Goal: Task Accomplishment & Management: Use online tool/utility

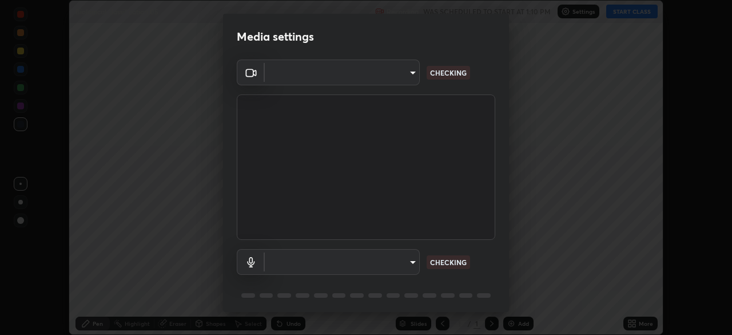
scroll to position [335, 732]
type input "f9c9e40c1fdfe5ebbc4e1433fe736b883486ebc84e0c1da292a4ca4c1bdb3432"
type input "default"
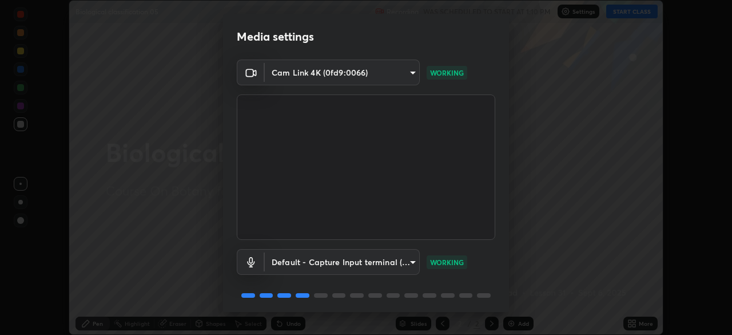
scroll to position [41, 0]
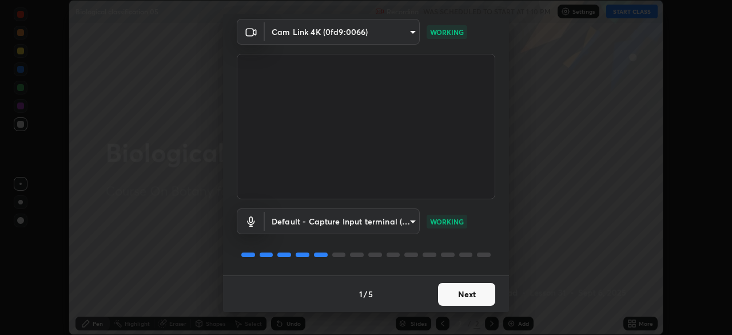
click at [468, 295] on button "Next" at bounding box center [466, 293] width 57 height 23
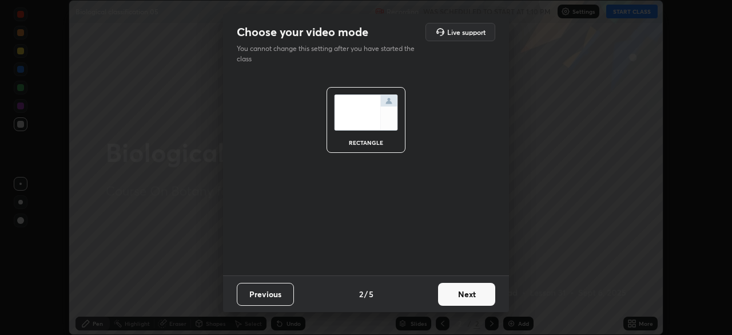
scroll to position [0, 0]
click at [471, 297] on button "Next" at bounding box center [466, 293] width 57 height 23
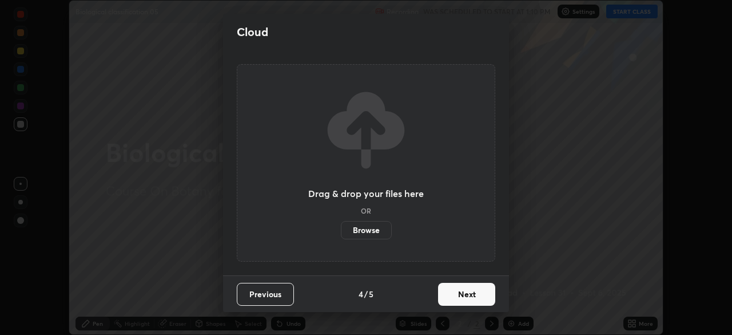
click at [471, 297] on button "Next" at bounding box center [466, 293] width 57 height 23
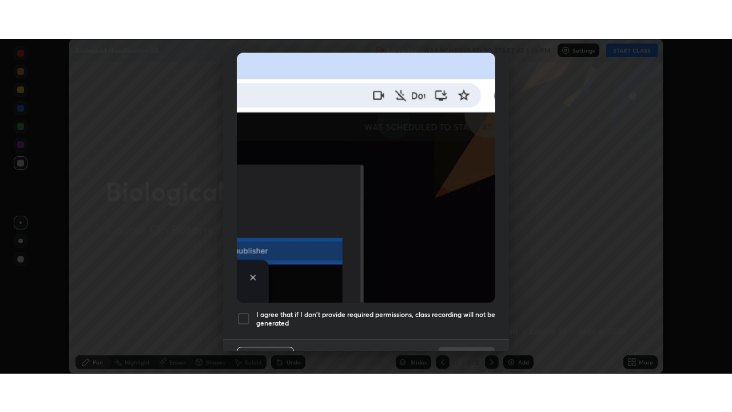
scroll to position [274, 0]
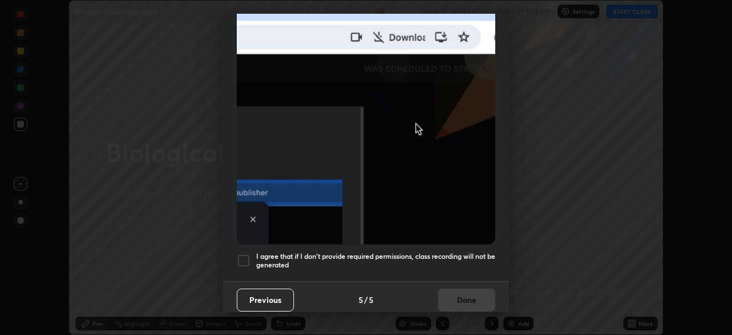
click at [244, 253] on div at bounding box center [244, 260] width 14 height 14
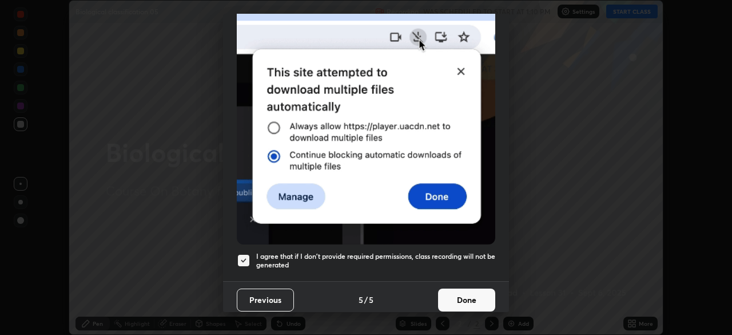
click at [449, 292] on button "Done" at bounding box center [466, 299] width 57 height 23
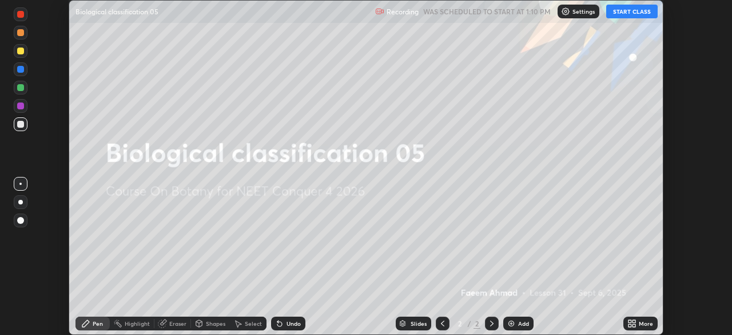
click at [633, 14] on button "START CLASS" at bounding box center [631, 12] width 51 height 14
click at [636, 324] on div "More" at bounding box center [640, 323] width 34 height 14
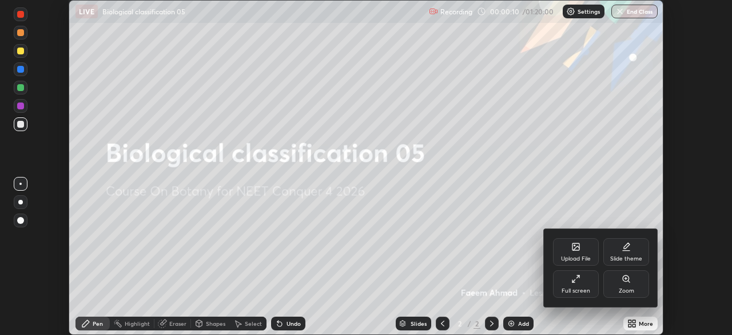
click at [572, 276] on icon at bounding box center [575, 278] width 9 height 9
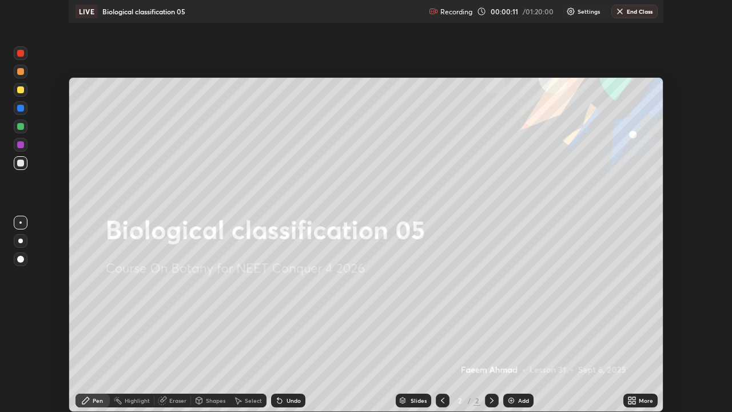
scroll to position [412, 732]
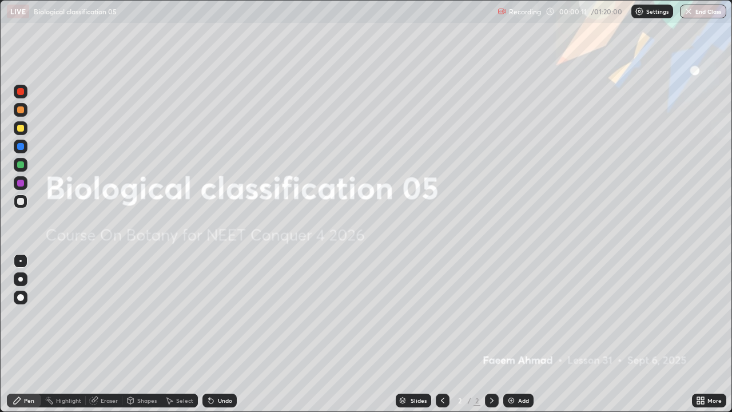
click at [518, 334] on div "Add" at bounding box center [523, 400] width 11 height 6
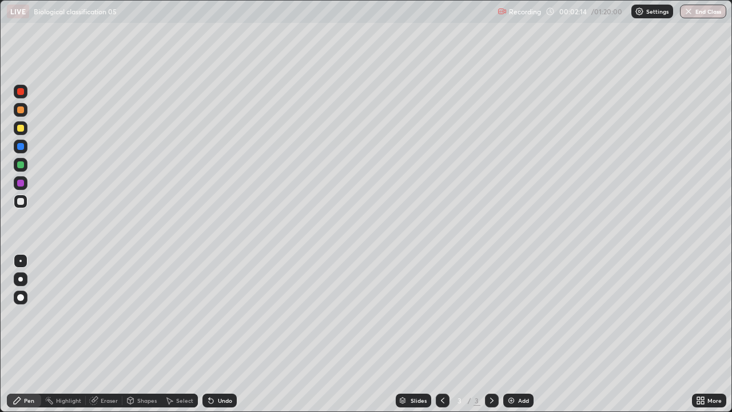
click at [21, 127] on div at bounding box center [20, 128] width 7 height 7
click at [19, 277] on div at bounding box center [20, 279] width 5 height 5
click at [22, 202] on div at bounding box center [20, 201] width 7 height 7
click at [228, 334] on div "Undo" at bounding box center [219, 400] width 34 height 14
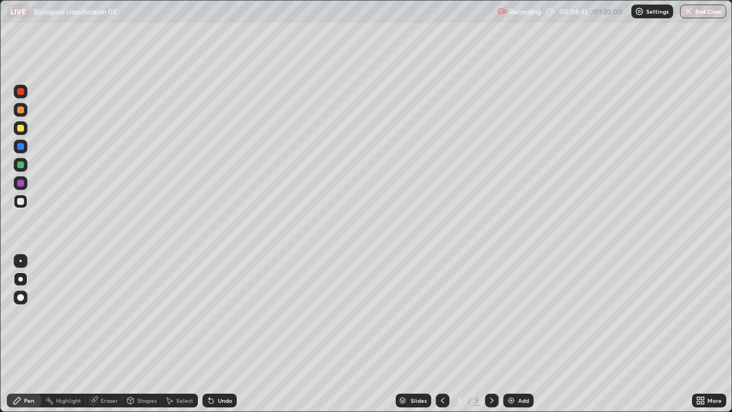
click at [221, 334] on div "Undo" at bounding box center [225, 400] width 14 height 6
click at [228, 334] on div "Undo" at bounding box center [219, 400] width 34 height 14
click at [229, 334] on div "Undo" at bounding box center [225, 400] width 14 height 6
click at [221, 334] on div "Undo" at bounding box center [225, 400] width 14 height 6
click at [226, 334] on div "Undo" at bounding box center [219, 400] width 34 height 14
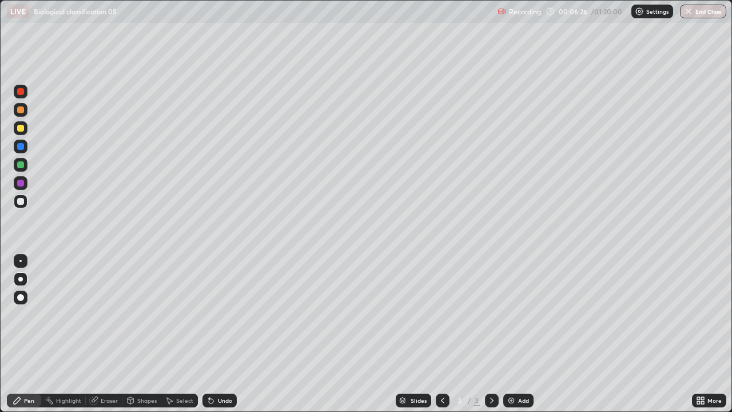
click at [521, 334] on div "Add" at bounding box center [518, 400] width 30 height 14
click at [21, 127] on div at bounding box center [20, 128] width 7 height 7
click at [428, 334] on div "Slides" at bounding box center [413, 400] width 35 height 14
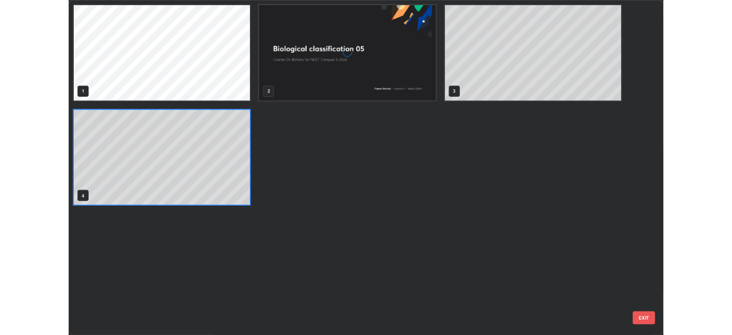
scroll to position [407, 725]
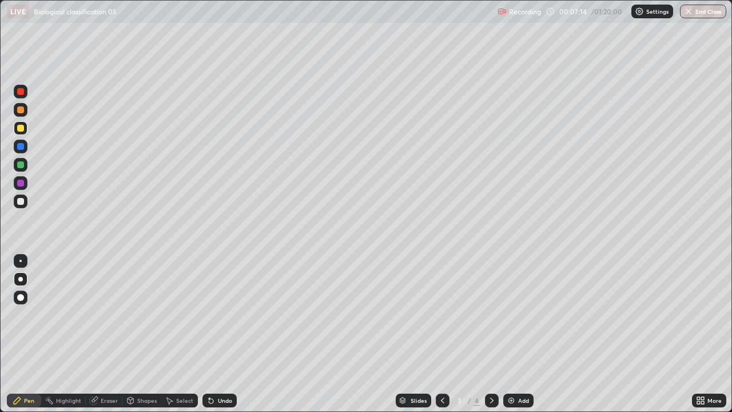
click at [511, 334] on div "Add" at bounding box center [518, 400] width 30 height 14
click at [22, 128] on div at bounding box center [20, 128] width 7 height 7
click at [25, 199] on div at bounding box center [21, 201] width 14 height 14
click at [233, 334] on div "Undo" at bounding box center [219, 400] width 34 height 14
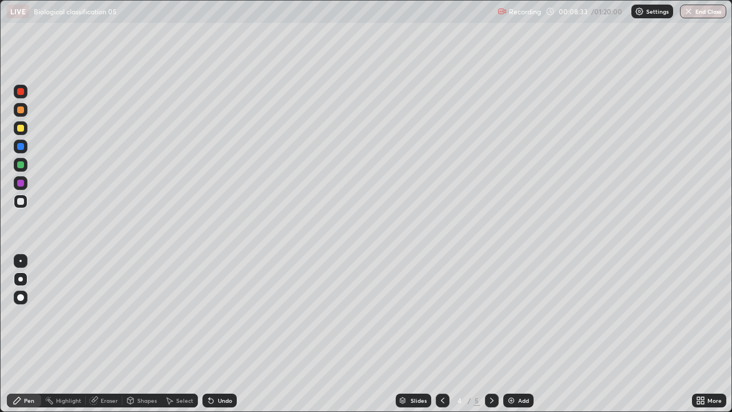
click at [234, 334] on div "Undo" at bounding box center [219, 400] width 34 height 14
click at [518, 334] on div "Add" at bounding box center [523, 400] width 11 height 6
click at [441, 334] on icon at bounding box center [442, 400] width 9 height 9
click at [492, 334] on icon at bounding box center [491, 400] width 9 height 9
click at [20, 93] on div at bounding box center [20, 91] width 7 height 7
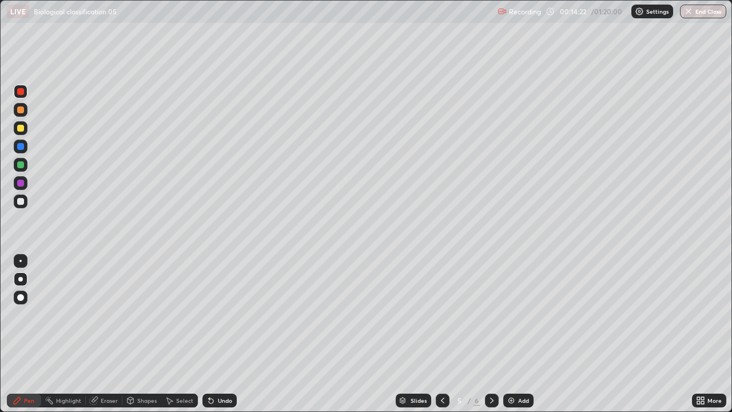
click at [23, 109] on div at bounding box center [20, 109] width 7 height 7
click at [19, 128] on div at bounding box center [20, 128] width 7 height 7
click at [22, 166] on div at bounding box center [20, 164] width 7 height 7
click at [20, 110] on div at bounding box center [20, 109] width 7 height 7
click at [23, 201] on div at bounding box center [20, 201] width 7 height 7
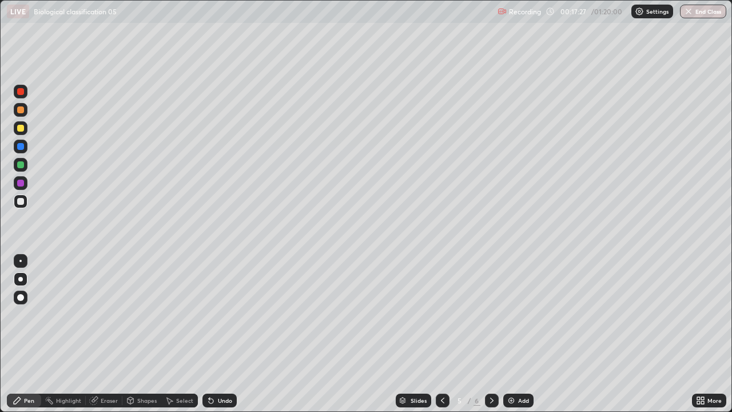
click at [21, 129] on div at bounding box center [20, 128] width 7 height 7
click at [222, 334] on div "Undo" at bounding box center [219, 400] width 34 height 14
click at [23, 202] on div at bounding box center [20, 201] width 7 height 7
click at [512, 334] on img at bounding box center [511, 400] width 9 height 9
click at [21, 128] on div at bounding box center [20, 128] width 7 height 7
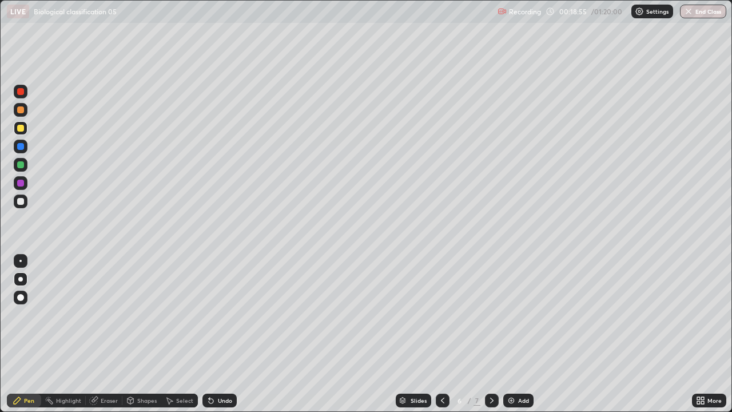
click at [25, 202] on div at bounding box center [21, 201] width 14 height 14
click at [232, 334] on div "Undo" at bounding box center [219, 400] width 34 height 14
click at [234, 334] on div "Undo" at bounding box center [219, 400] width 34 height 14
click at [231, 334] on div "Undo" at bounding box center [219, 400] width 34 height 14
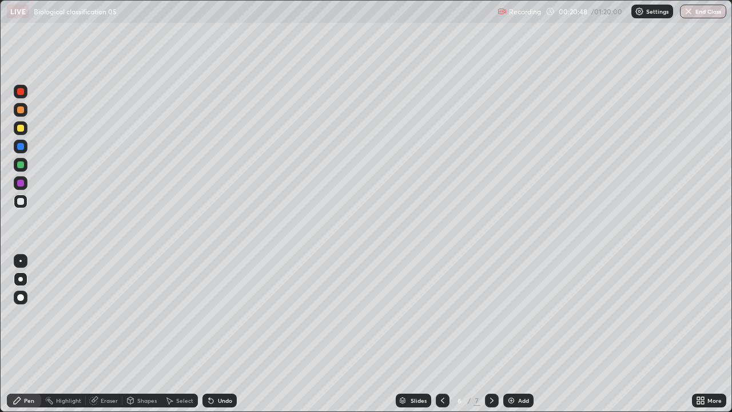
click at [232, 334] on div "Undo" at bounding box center [219, 400] width 34 height 14
click at [231, 334] on div "Undo" at bounding box center [219, 400] width 34 height 14
click at [223, 334] on div "Undo" at bounding box center [225, 400] width 14 height 6
click at [23, 129] on div at bounding box center [20, 128] width 7 height 7
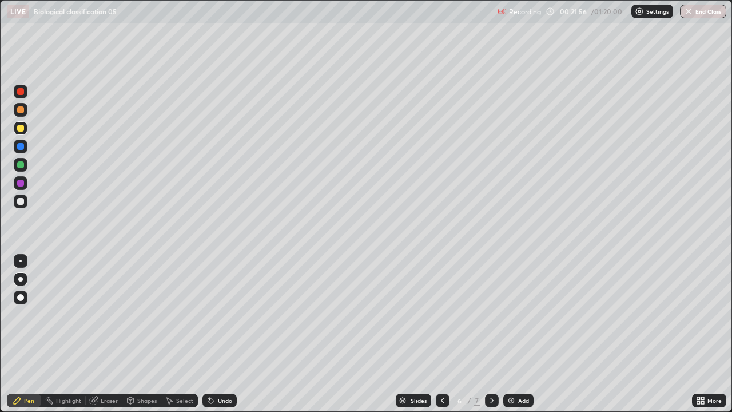
click at [22, 202] on div at bounding box center [20, 201] width 7 height 7
click at [231, 334] on div "Undo" at bounding box center [219, 400] width 34 height 14
click at [228, 334] on div "Undo" at bounding box center [225, 400] width 14 height 6
click at [221, 334] on div "Undo" at bounding box center [219, 400] width 34 height 14
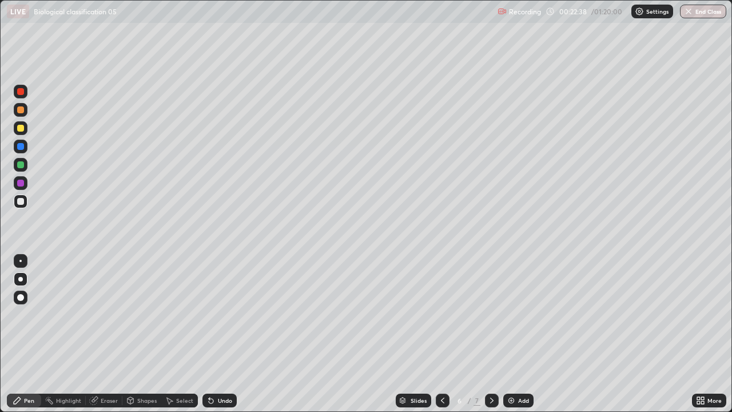
click at [217, 334] on div "Undo" at bounding box center [219, 400] width 34 height 14
click at [209, 334] on icon at bounding box center [211, 401] width 5 height 5
click at [216, 334] on div "Undo" at bounding box center [219, 400] width 34 height 14
click at [209, 334] on icon at bounding box center [211, 401] width 5 height 5
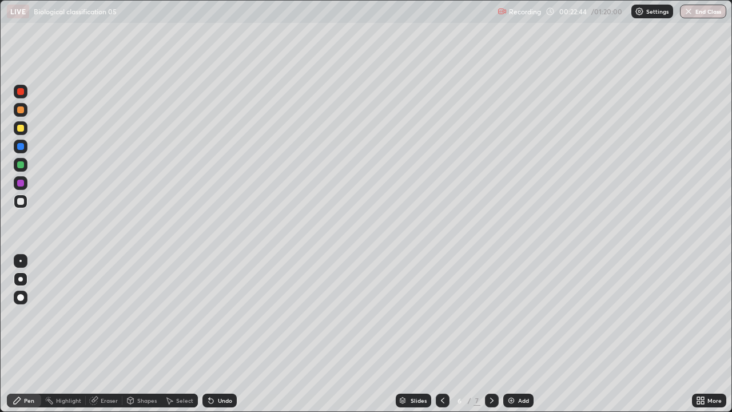
click at [218, 334] on div "Undo" at bounding box center [225, 400] width 14 height 6
click at [214, 334] on div "Undo" at bounding box center [219, 400] width 34 height 14
click at [229, 334] on div "Undo" at bounding box center [219, 400] width 34 height 14
click at [225, 334] on div "Undo" at bounding box center [225, 400] width 14 height 6
click at [227, 334] on div "Undo" at bounding box center [225, 400] width 14 height 6
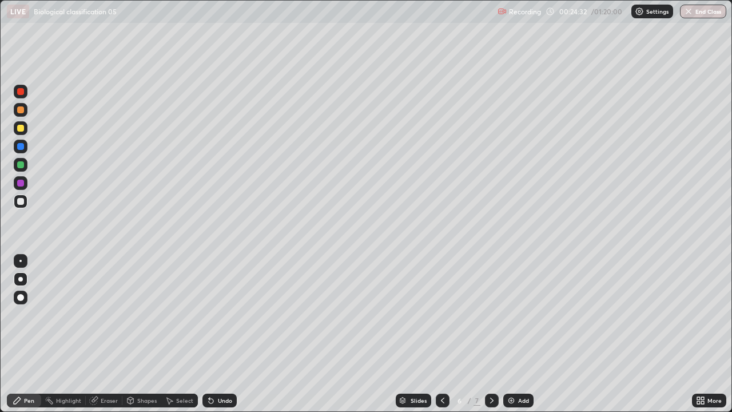
click at [113, 334] on div "Eraser" at bounding box center [109, 400] width 17 height 6
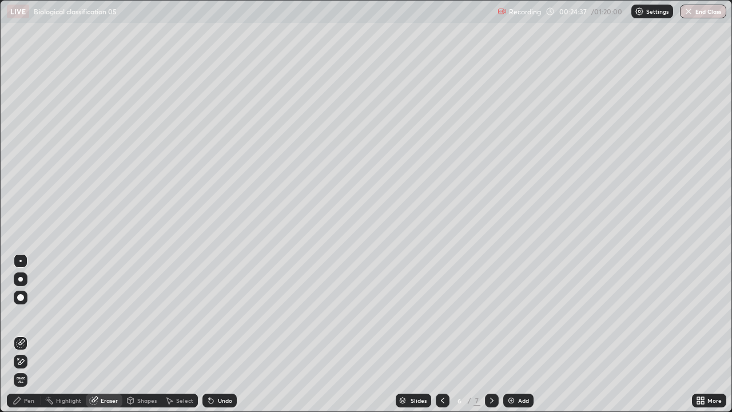
click at [36, 334] on div "Pen" at bounding box center [24, 400] width 34 height 14
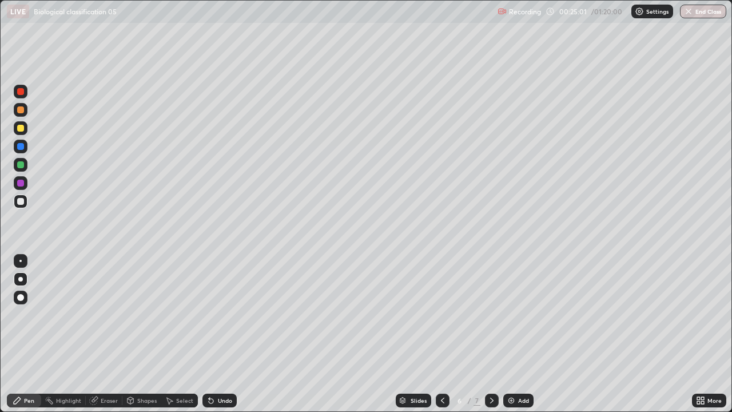
click at [508, 334] on img at bounding box center [511, 400] width 9 height 9
click at [221, 334] on div "Undo" at bounding box center [225, 400] width 14 height 6
click at [222, 334] on div "Undo" at bounding box center [225, 400] width 14 height 6
click at [222, 334] on div "Undo" at bounding box center [219, 400] width 34 height 14
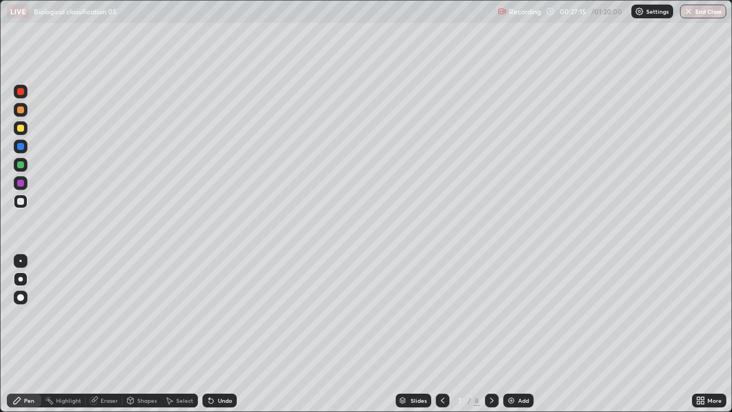
click at [226, 334] on div "Undo" at bounding box center [225, 400] width 14 height 6
click at [224, 334] on div "Undo" at bounding box center [225, 400] width 14 height 6
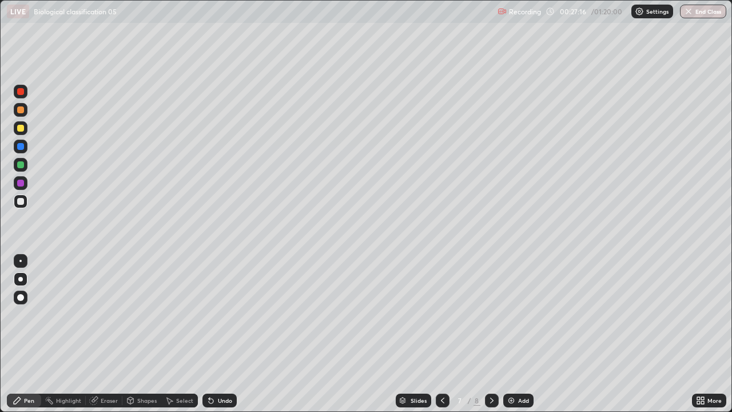
click at [226, 334] on div "Undo" at bounding box center [225, 400] width 14 height 6
click at [225, 334] on div "Undo" at bounding box center [225, 400] width 14 height 6
click at [213, 334] on icon at bounding box center [210, 400] width 9 height 9
click at [212, 334] on icon at bounding box center [210, 400] width 9 height 9
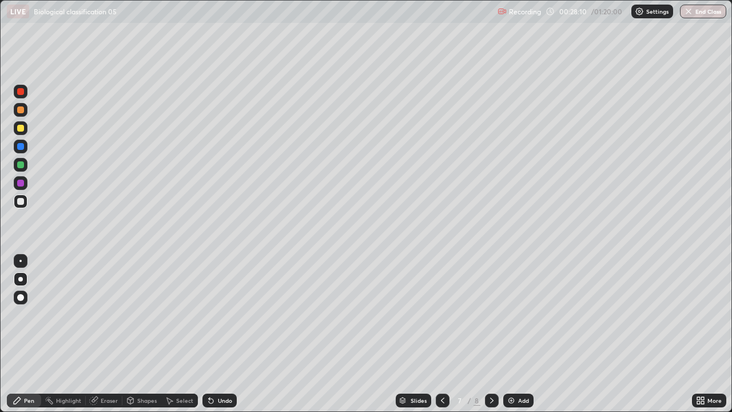
click at [209, 334] on icon at bounding box center [211, 401] width 5 height 5
click at [211, 334] on icon at bounding box center [210, 400] width 9 height 9
click at [212, 334] on icon at bounding box center [211, 401] width 5 height 5
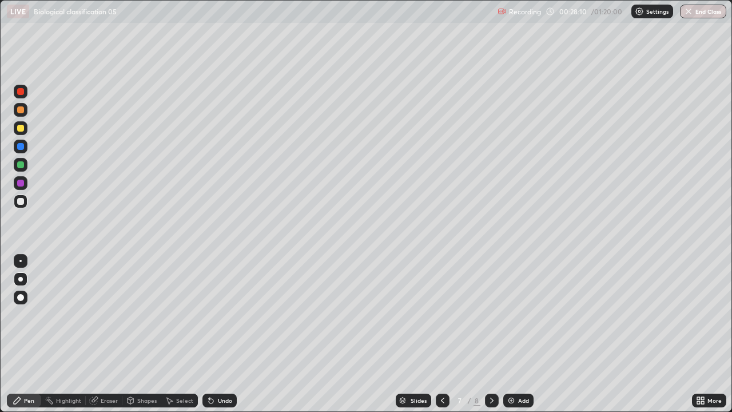
click at [212, 334] on icon at bounding box center [211, 401] width 5 height 5
click at [214, 334] on div "Undo" at bounding box center [219, 400] width 34 height 14
click at [512, 334] on img at bounding box center [511, 400] width 9 height 9
click at [25, 126] on div at bounding box center [21, 128] width 14 height 14
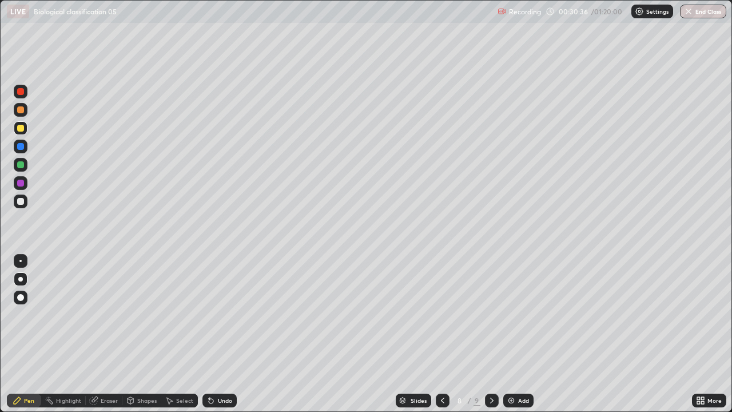
click at [22, 201] on div at bounding box center [20, 201] width 7 height 7
click at [25, 127] on div at bounding box center [21, 128] width 14 height 14
click at [22, 201] on div at bounding box center [20, 201] width 7 height 7
click at [19, 129] on div at bounding box center [20, 128] width 7 height 7
click at [512, 334] on img at bounding box center [511, 400] width 9 height 9
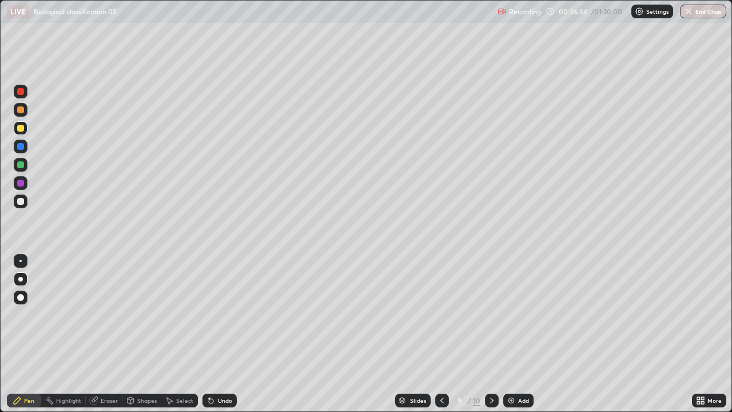
click at [228, 334] on div "Undo" at bounding box center [219, 400] width 34 height 14
click at [491, 334] on icon at bounding box center [491, 400] width 9 height 9
click at [21, 201] on div at bounding box center [20, 201] width 7 height 7
click at [219, 334] on div "Undo" at bounding box center [225, 400] width 14 height 6
click at [25, 127] on div at bounding box center [21, 128] width 14 height 14
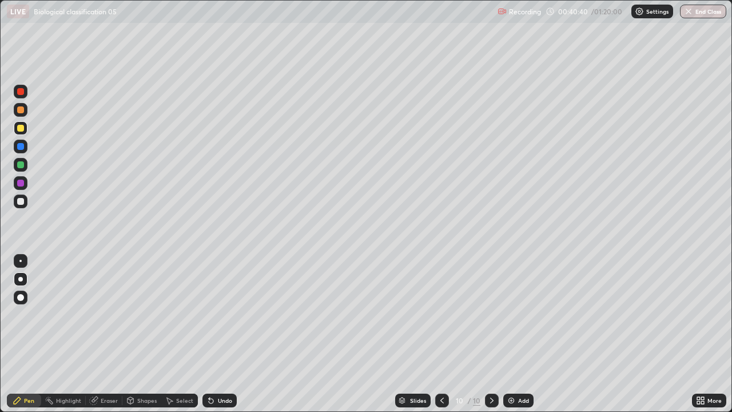
click at [230, 334] on div "Undo" at bounding box center [225, 400] width 14 height 6
click at [21, 199] on div at bounding box center [20, 201] width 7 height 7
click at [519, 334] on div "Add" at bounding box center [523, 400] width 11 height 6
click at [441, 334] on icon at bounding box center [442, 400] width 9 height 9
click at [491, 334] on icon at bounding box center [491, 400] width 9 height 9
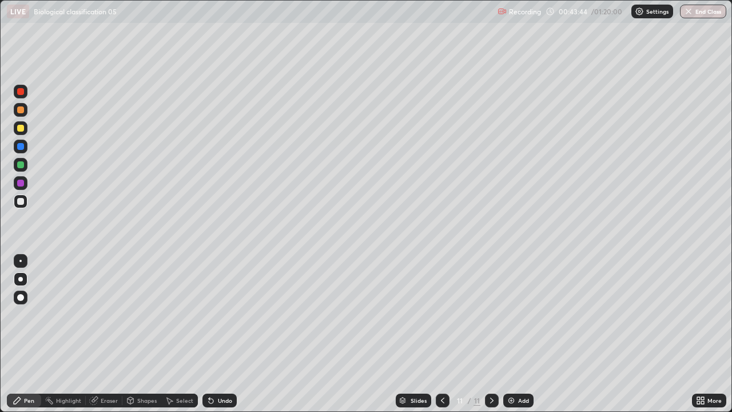
click at [23, 129] on div at bounding box center [20, 128] width 7 height 7
click at [226, 334] on div "Undo" at bounding box center [225, 400] width 14 height 6
click at [229, 334] on div "Undo" at bounding box center [225, 400] width 14 height 6
click at [225, 334] on div "Undo" at bounding box center [225, 400] width 14 height 6
click at [231, 334] on div "Undo" at bounding box center [219, 400] width 34 height 14
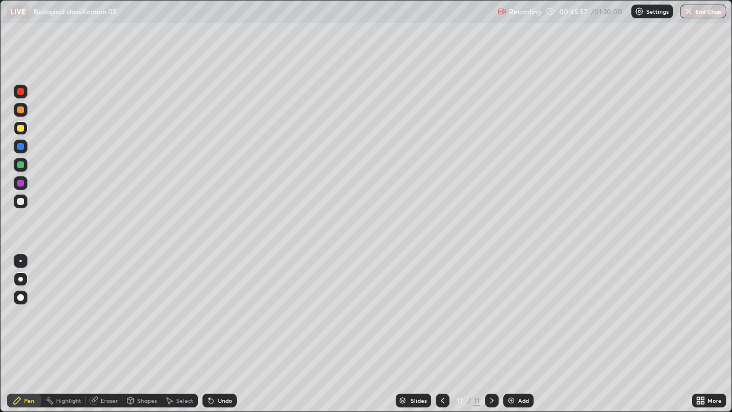
click at [518, 334] on div "Add" at bounding box center [518, 400] width 30 height 14
click at [21, 200] on div at bounding box center [20, 201] width 7 height 7
click at [21, 128] on div at bounding box center [20, 128] width 7 height 7
click at [220, 334] on div "Undo" at bounding box center [225, 400] width 14 height 6
click at [226, 334] on div "Undo" at bounding box center [225, 400] width 14 height 6
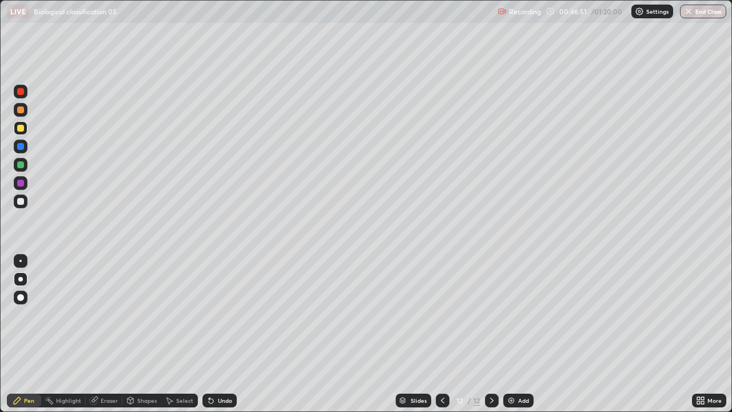
click at [229, 334] on div "Undo" at bounding box center [219, 400] width 34 height 14
click at [228, 334] on div "Undo" at bounding box center [219, 400] width 34 height 14
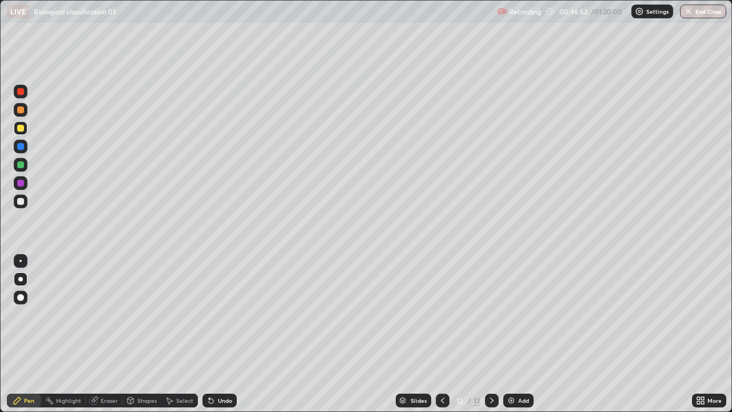
click at [221, 334] on div "Undo" at bounding box center [225, 400] width 14 height 6
click at [230, 334] on div "Undo" at bounding box center [225, 400] width 14 height 6
click at [229, 334] on div "Undo" at bounding box center [219, 400] width 34 height 14
click at [232, 334] on div "Undo" at bounding box center [219, 400] width 34 height 14
click at [234, 334] on div "Undo" at bounding box center [219, 400] width 34 height 14
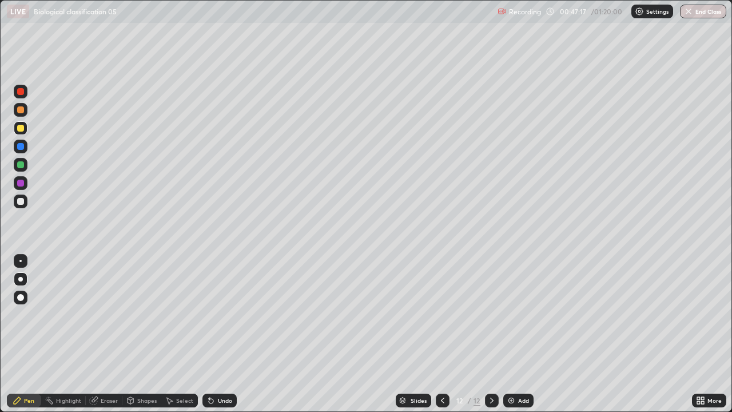
click at [235, 334] on div "Undo" at bounding box center [219, 400] width 34 height 14
click at [226, 334] on div "Undo" at bounding box center [219, 400] width 34 height 14
click at [20, 201] on div at bounding box center [20, 201] width 7 height 7
click at [218, 334] on div "Undo" at bounding box center [225, 400] width 14 height 6
click at [22, 163] on div at bounding box center [20, 164] width 7 height 7
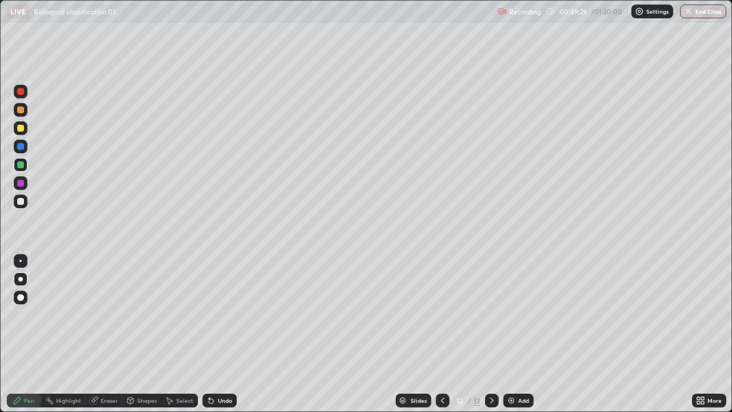
click at [20, 198] on div at bounding box center [20, 201] width 7 height 7
click at [213, 334] on icon at bounding box center [210, 400] width 9 height 9
click at [222, 334] on div "Undo" at bounding box center [225, 400] width 14 height 6
click at [223, 334] on div "Undo" at bounding box center [219, 400] width 34 height 14
click at [224, 334] on div "Undo" at bounding box center [219, 400] width 34 height 14
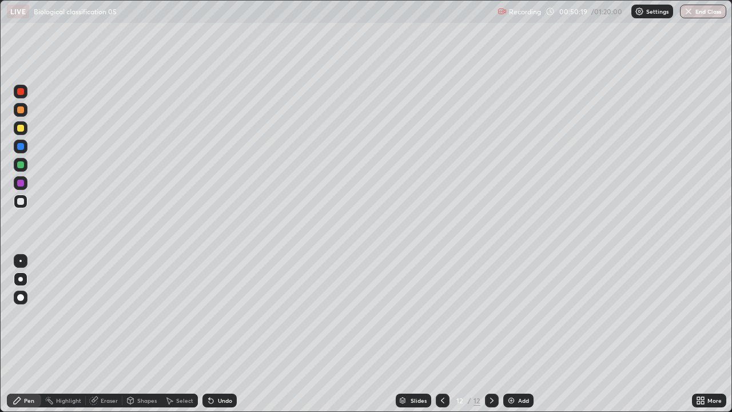
click at [223, 334] on div "Undo" at bounding box center [219, 400] width 34 height 14
click at [443, 334] on icon at bounding box center [442, 400] width 9 height 9
click at [485, 334] on div at bounding box center [492, 400] width 14 height 14
click at [490, 334] on icon at bounding box center [491, 400] width 9 height 9
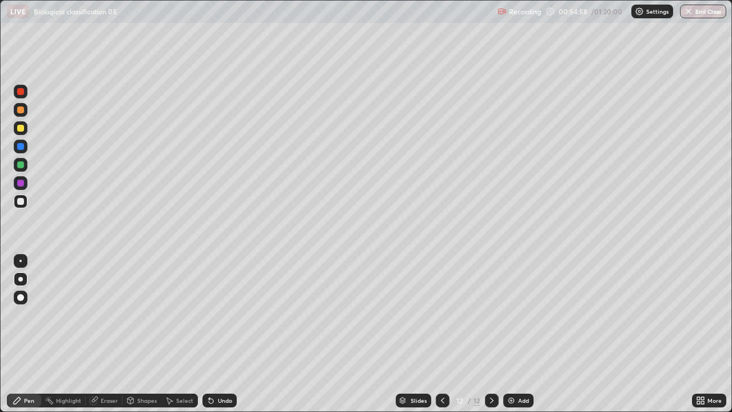
click at [519, 334] on div "Add" at bounding box center [523, 400] width 11 height 6
click at [226, 334] on div "Undo" at bounding box center [219, 400] width 34 height 14
click at [514, 334] on img at bounding box center [511, 400] width 9 height 9
click at [23, 129] on div at bounding box center [20, 128] width 7 height 7
click at [441, 334] on icon at bounding box center [442, 400] width 9 height 9
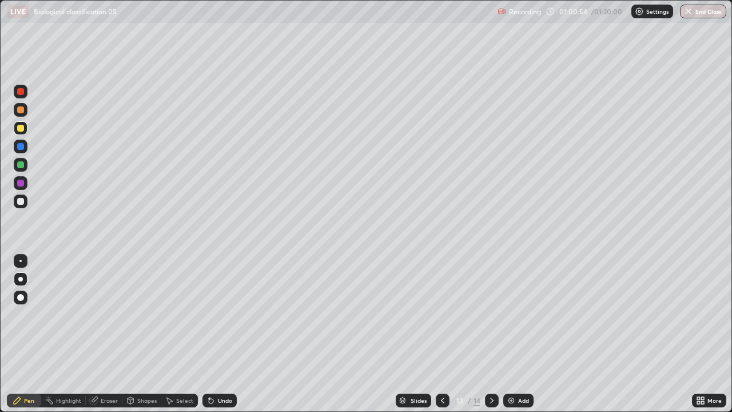
click at [495, 334] on div at bounding box center [492, 400] width 14 height 14
click at [23, 202] on div at bounding box center [20, 201] width 7 height 7
click at [226, 334] on div "Undo" at bounding box center [219, 400] width 34 height 14
click at [21, 128] on div at bounding box center [20, 128] width 7 height 7
click at [219, 334] on div "Undo" at bounding box center [225, 400] width 14 height 6
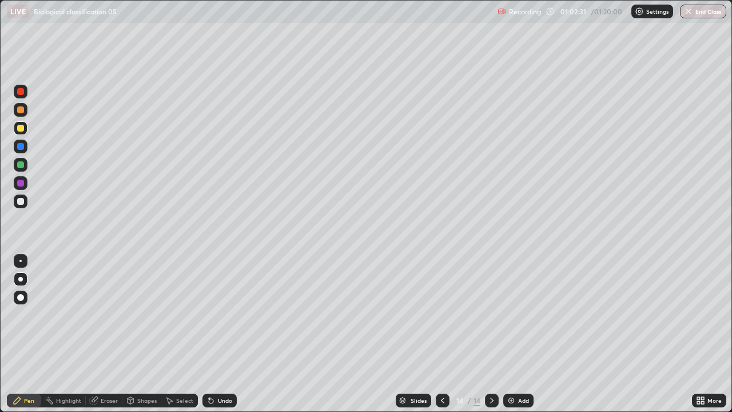
click at [25, 200] on div at bounding box center [21, 201] width 14 height 14
click at [220, 334] on div "Undo" at bounding box center [225, 400] width 14 height 6
click at [227, 334] on div "Undo" at bounding box center [225, 400] width 14 height 6
click at [26, 85] on div at bounding box center [21, 91] width 14 height 18
click at [25, 201] on div at bounding box center [21, 201] width 14 height 14
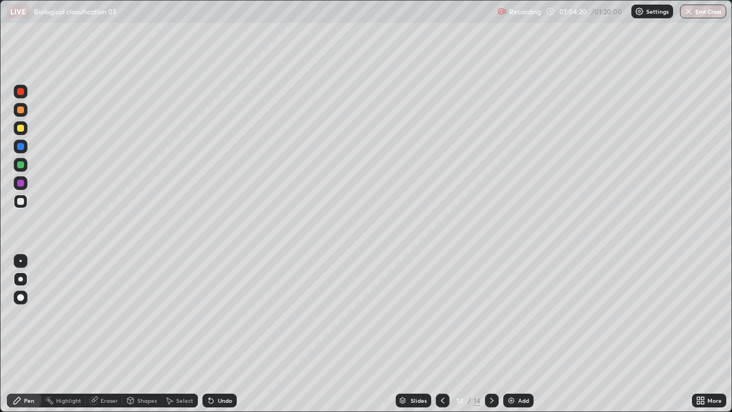
click at [150, 334] on div "Shapes" at bounding box center [146, 400] width 19 height 6
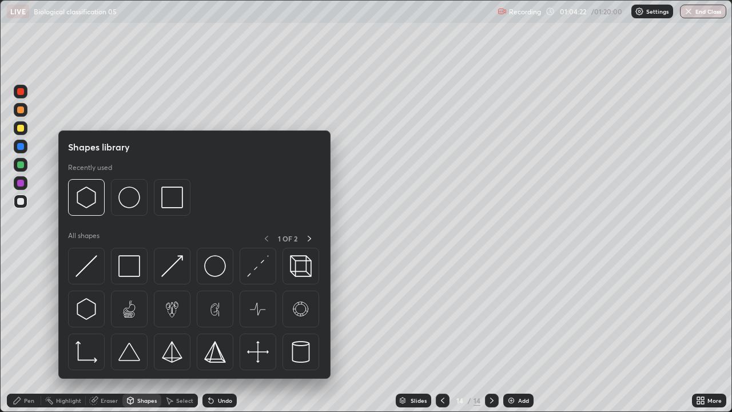
click at [141, 334] on div "Shapes" at bounding box center [141, 400] width 39 height 14
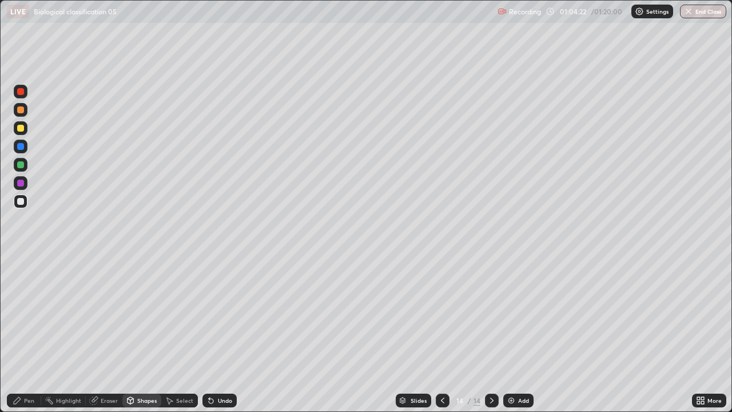
click at [188, 334] on div "Select" at bounding box center [184, 400] width 17 height 6
click at [112, 334] on div "Eraser" at bounding box center [109, 400] width 17 height 6
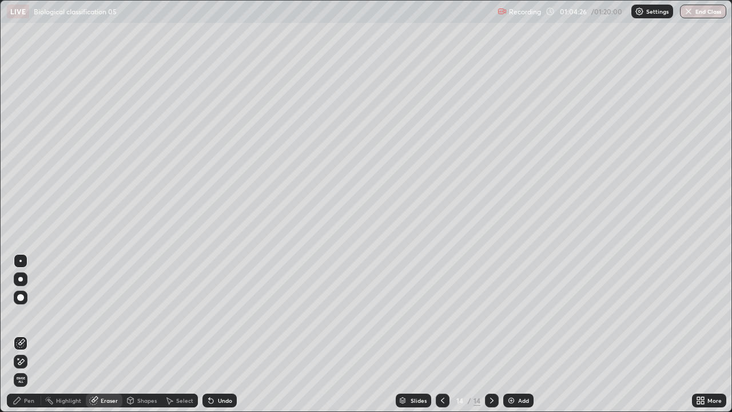
click at [30, 334] on div "Pen" at bounding box center [29, 400] width 10 height 6
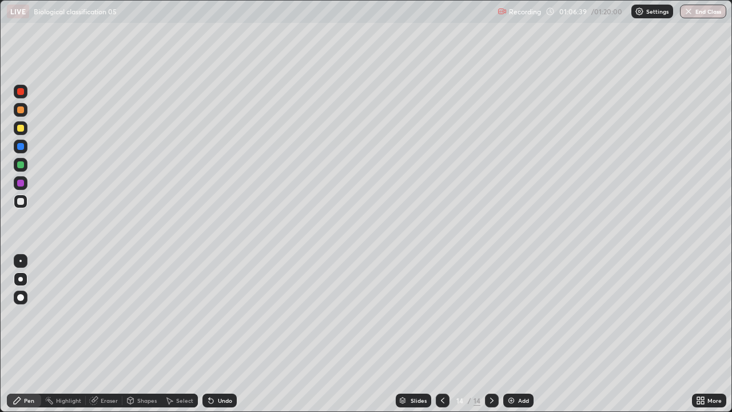
click at [226, 334] on div "Undo" at bounding box center [225, 400] width 14 height 6
click at [222, 334] on div "Undo" at bounding box center [225, 400] width 14 height 6
click at [702, 334] on icon at bounding box center [702, 402] width 3 height 3
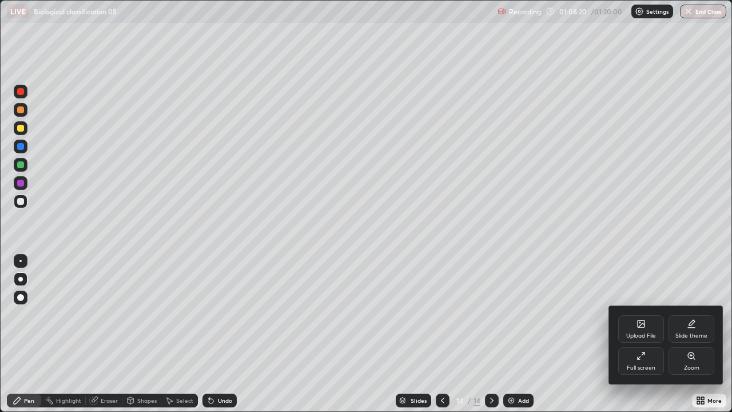
click at [588, 278] on div at bounding box center [366, 206] width 732 height 412
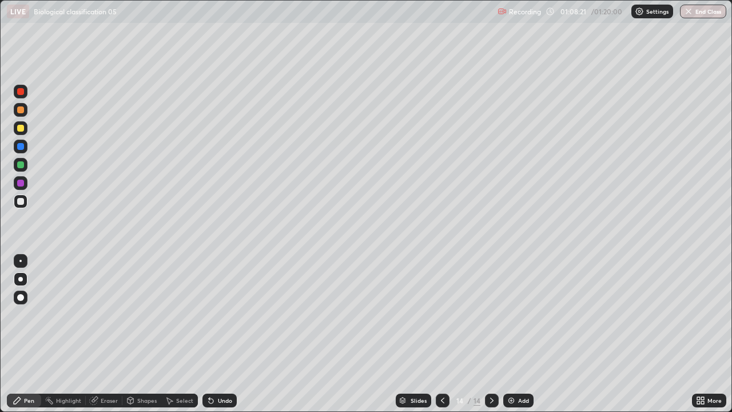
click at [515, 334] on div "Add" at bounding box center [518, 400] width 30 height 14
click at [23, 126] on div at bounding box center [20, 128] width 7 height 7
click at [24, 132] on div at bounding box center [21, 128] width 14 height 14
click at [218, 334] on div "Undo" at bounding box center [225, 400] width 14 height 6
click at [220, 334] on div "Undo" at bounding box center [225, 400] width 14 height 6
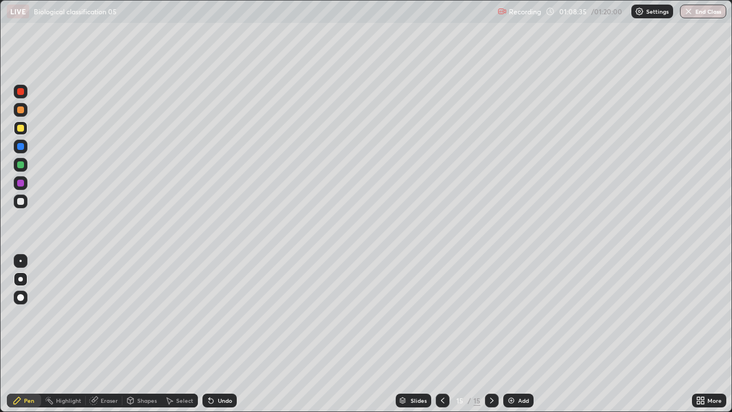
click at [218, 334] on div "Undo" at bounding box center [225, 400] width 14 height 6
click at [698, 334] on icon at bounding box center [698, 398] width 3 height 3
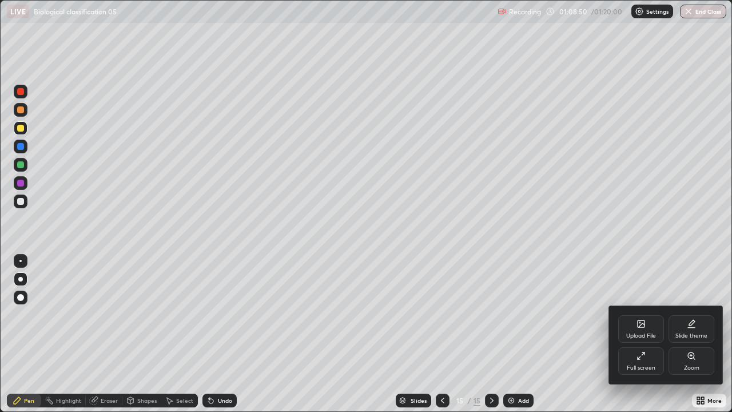
click at [642, 334] on div "Full screen" at bounding box center [641, 368] width 29 height 6
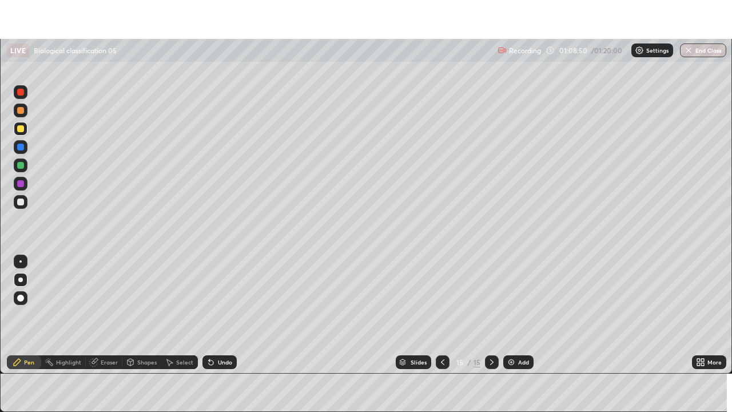
scroll to position [56848, 56450]
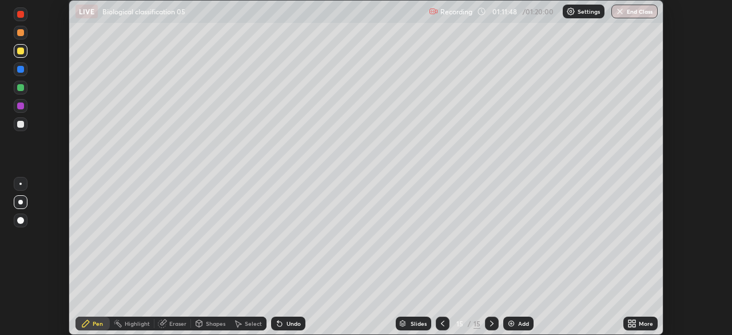
click at [630, 321] on icon at bounding box center [629, 321] width 3 height 3
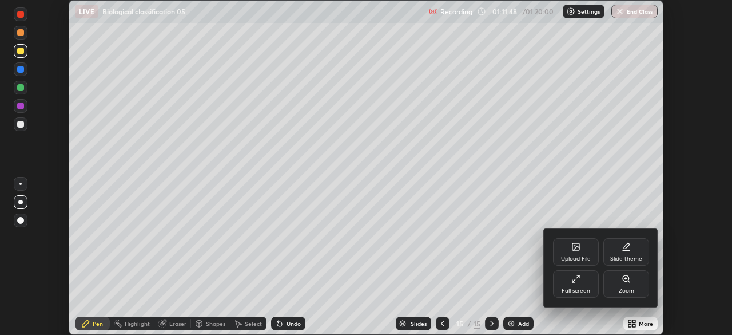
click at [580, 285] on div "Full screen" at bounding box center [576, 283] width 46 height 27
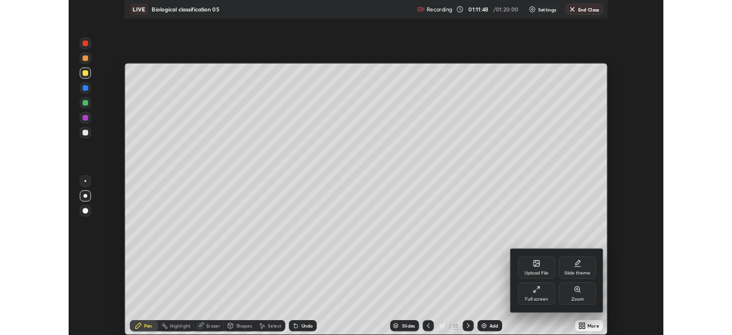
scroll to position [412, 732]
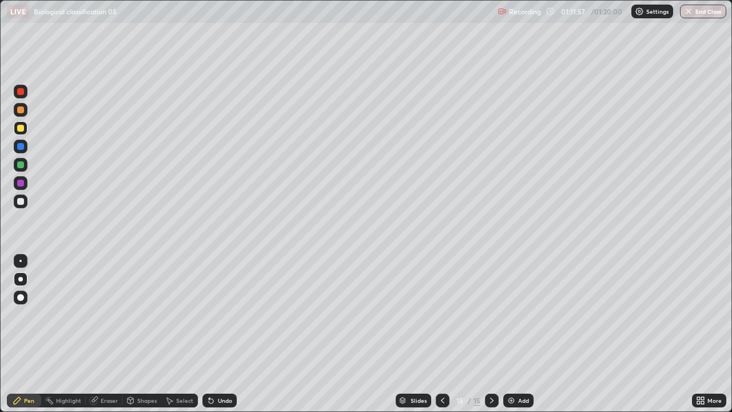
click at [21, 201] on div at bounding box center [20, 201] width 7 height 7
click at [218, 334] on div "Undo" at bounding box center [225, 400] width 14 height 6
click at [230, 334] on div "Undo" at bounding box center [219, 400] width 34 height 14
click at [232, 334] on div "Undo" at bounding box center [219, 400] width 34 height 14
click at [227, 334] on div "Undo" at bounding box center [219, 400] width 34 height 14
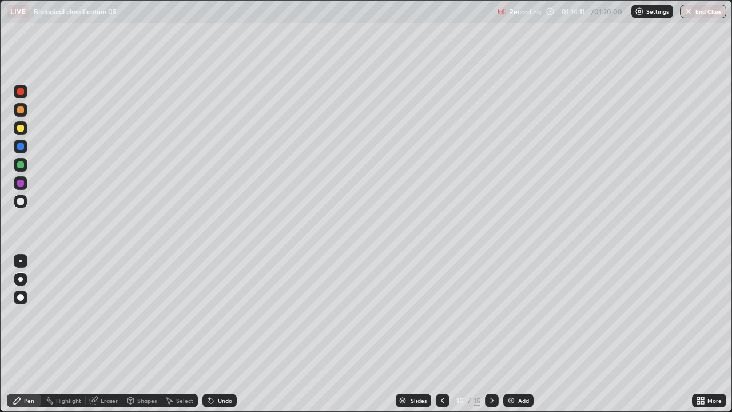
click at [226, 334] on div "Undo" at bounding box center [225, 400] width 14 height 6
click at [221, 334] on div "Undo" at bounding box center [225, 400] width 14 height 6
click at [231, 334] on div "Undo" at bounding box center [219, 400] width 34 height 14
click at [21, 128] on div at bounding box center [20, 128] width 7 height 7
click at [222, 334] on div "Undo" at bounding box center [225, 400] width 14 height 6
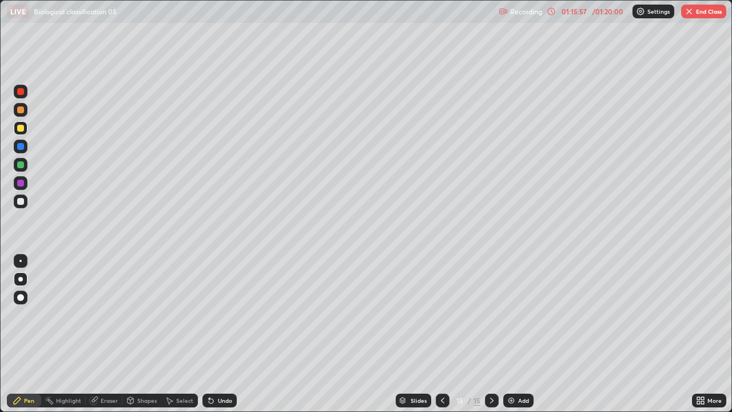
click at [218, 334] on div "Undo" at bounding box center [225, 400] width 14 height 6
click at [213, 334] on icon at bounding box center [210, 400] width 9 height 9
click at [215, 334] on div "Undo" at bounding box center [219, 400] width 34 height 14
click at [222, 334] on div "Undo" at bounding box center [225, 400] width 14 height 6
click at [699, 334] on icon at bounding box center [700, 400] width 9 height 9
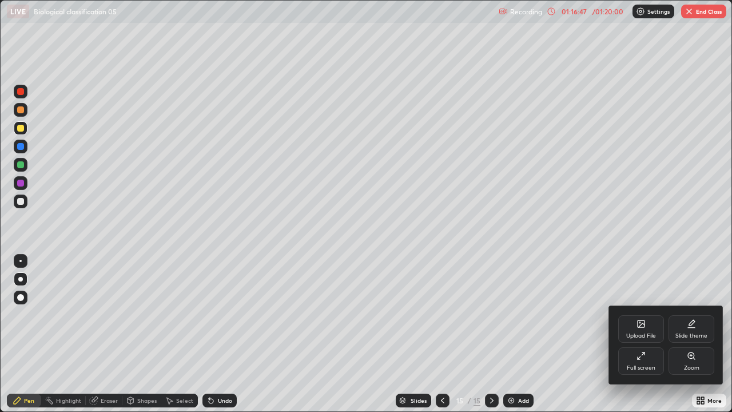
click at [640, 334] on div "Full screen" at bounding box center [641, 360] width 46 height 27
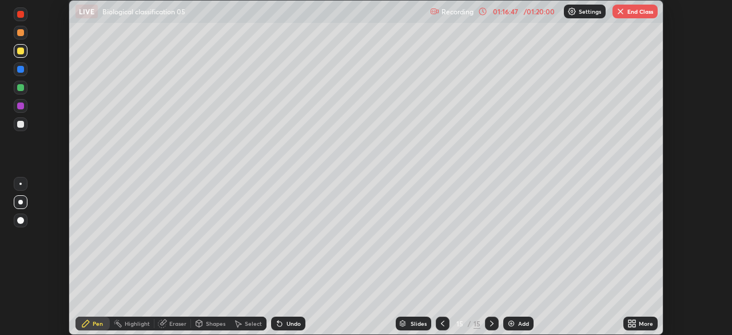
scroll to position [56848, 56450]
click at [640, 14] on button "End Class" at bounding box center [634, 12] width 45 height 14
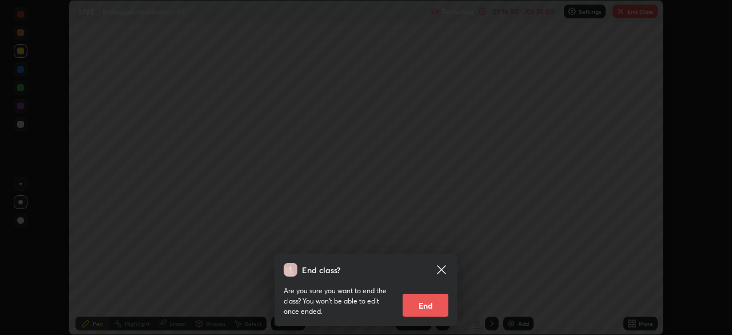
click at [432, 307] on button "End" at bounding box center [426, 304] width 46 height 23
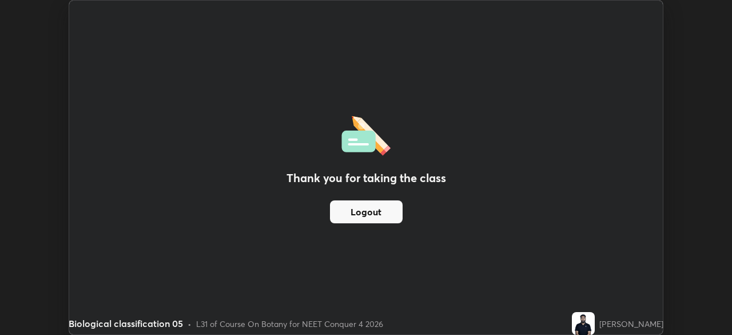
click at [442, 91] on div "Thank you for taking the class Logout" at bounding box center [366, 167] width 594 height 333
